Goal: Complete application form

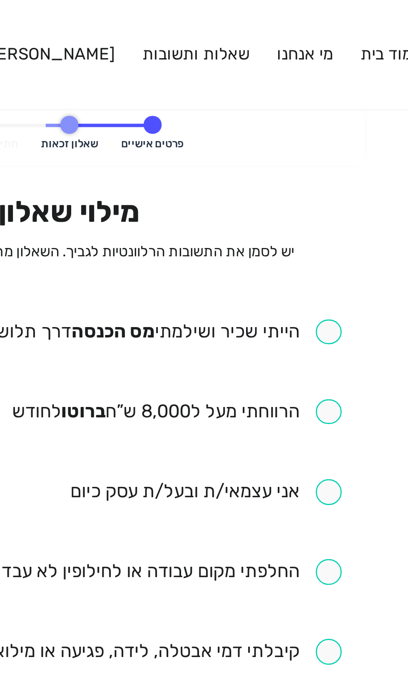
click at [315, 123] on input "checkbox" at bounding box center [249, 123] width 142 height 10
checkbox input "true"
click at [317, 156] on input "checkbox" at bounding box center [259, 153] width 122 height 10
checkbox input "true"
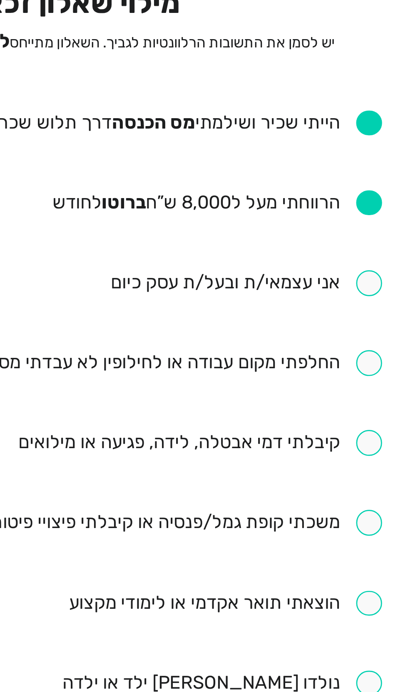
click at [312, 243] on input "checkbox" at bounding box center [253, 241] width 134 height 10
checkbox input "true"
click at [311, 271] on input "checkbox" at bounding box center [206, 271] width 227 height 10
checkbox input "true"
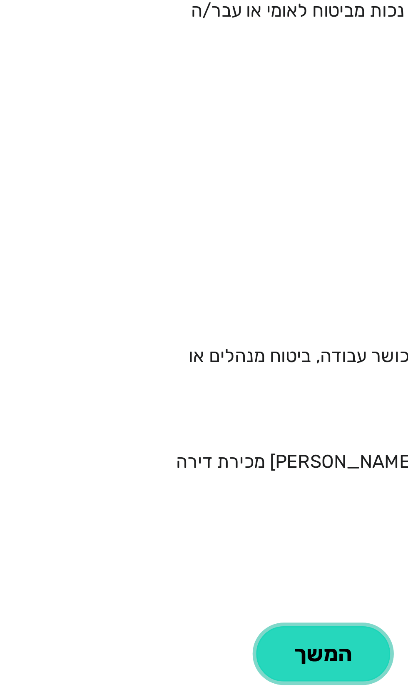
click at [144, 587] on button "המשך" at bounding box center [145, 597] width 50 height 20
